Goal: Task Accomplishment & Management: Manage account settings

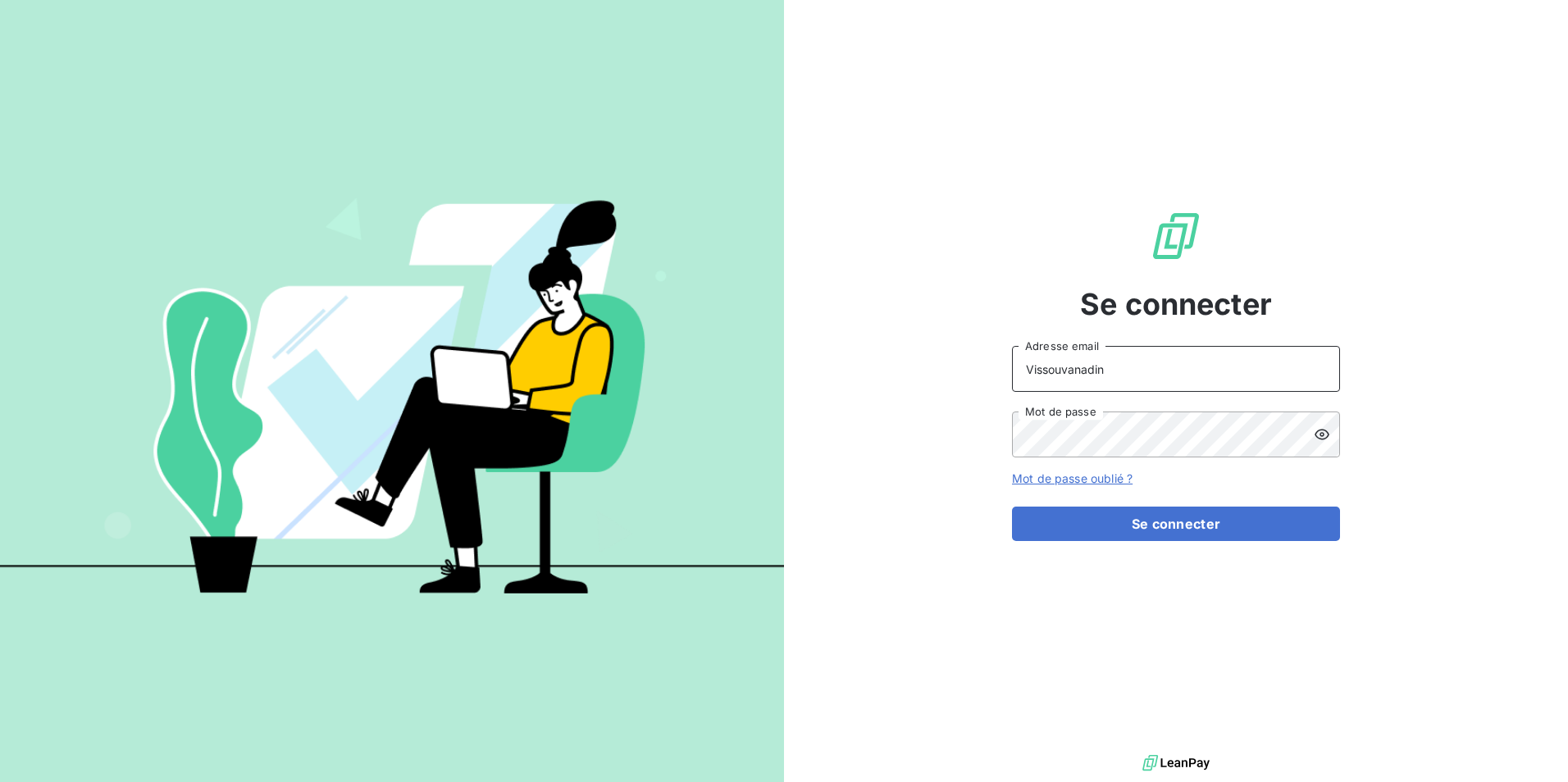
click at [1168, 371] on input "Vissouvanadin" at bounding box center [1176, 369] width 328 height 46
type input "V"
type input "kugen.vissouvanadin@orixamedia.com"
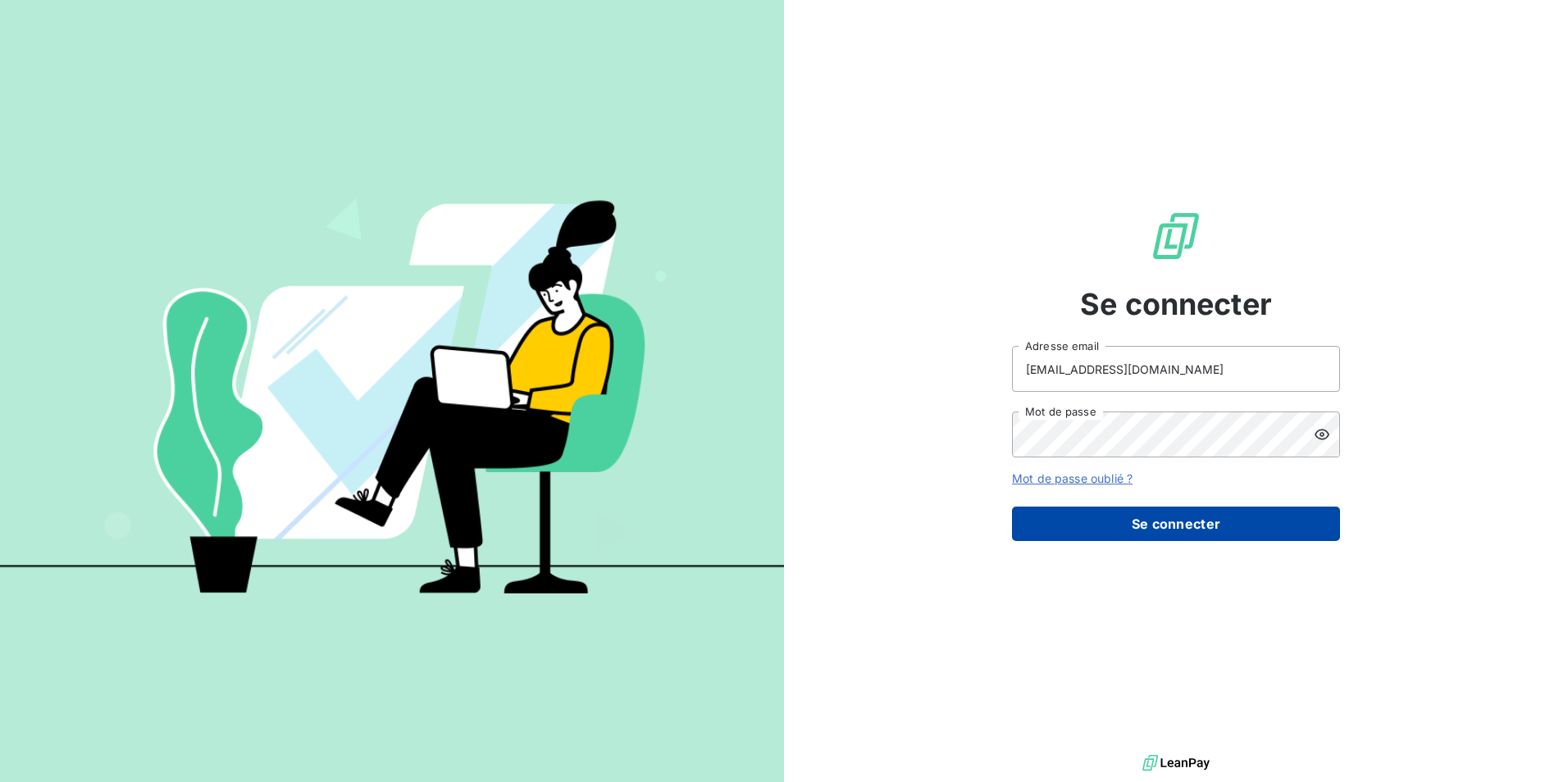
click at [1189, 523] on button "Se connecter" at bounding box center [1176, 525] width 328 height 35
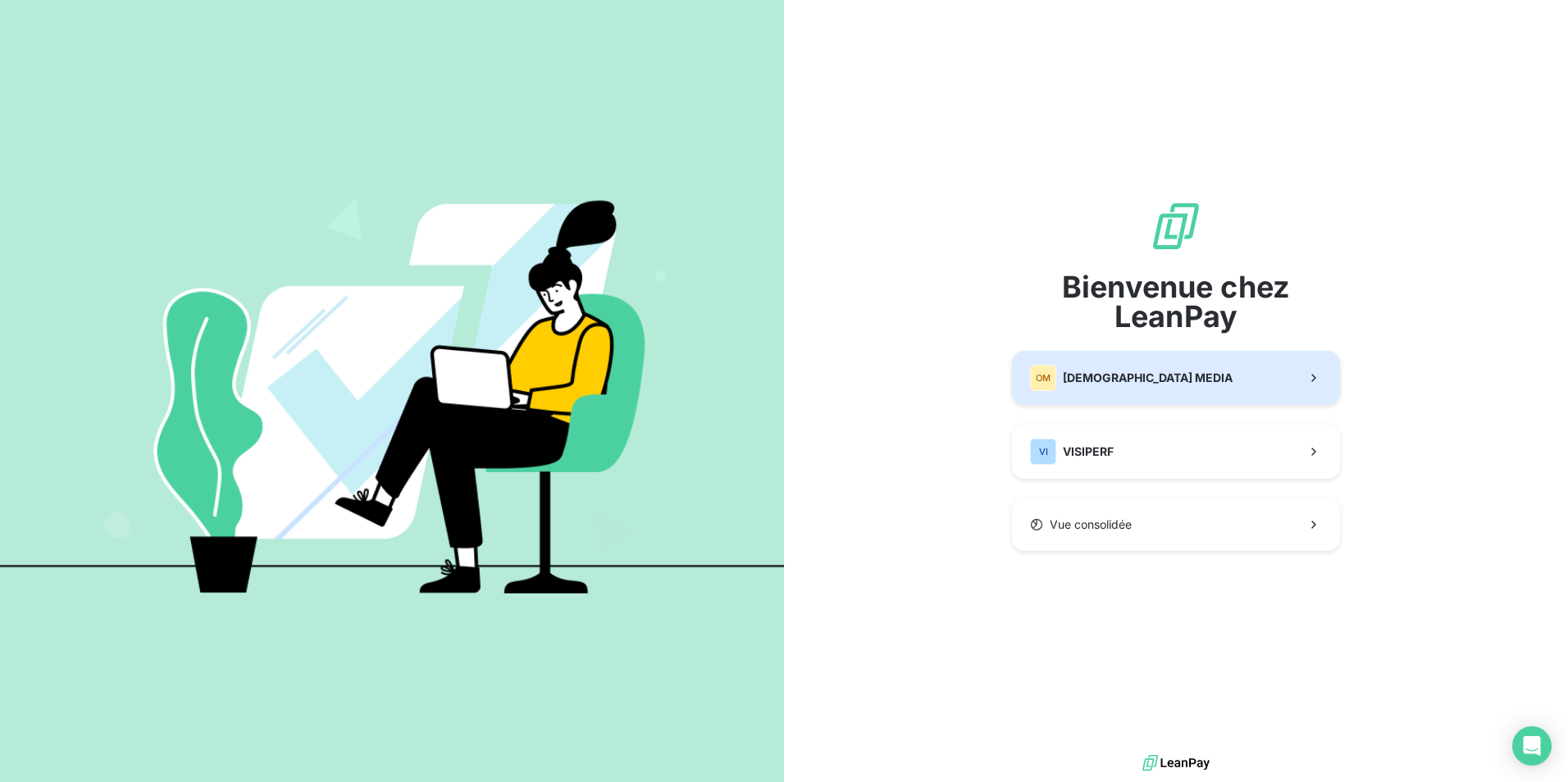
click at [1177, 385] on button "OM ORIXA MEDIA" at bounding box center [1176, 378] width 328 height 54
